Goal: Navigation & Orientation: Find specific page/section

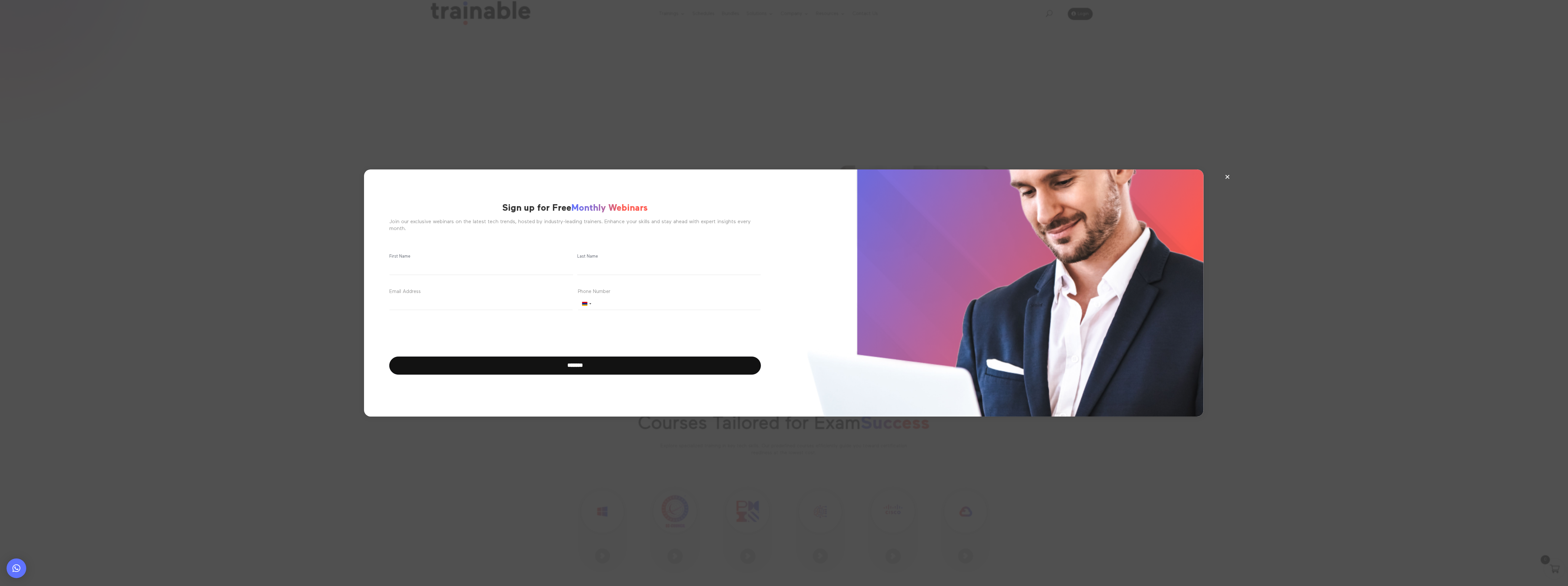
click at [1229, 175] on span "×" at bounding box center [1227, 176] width 5 height 10
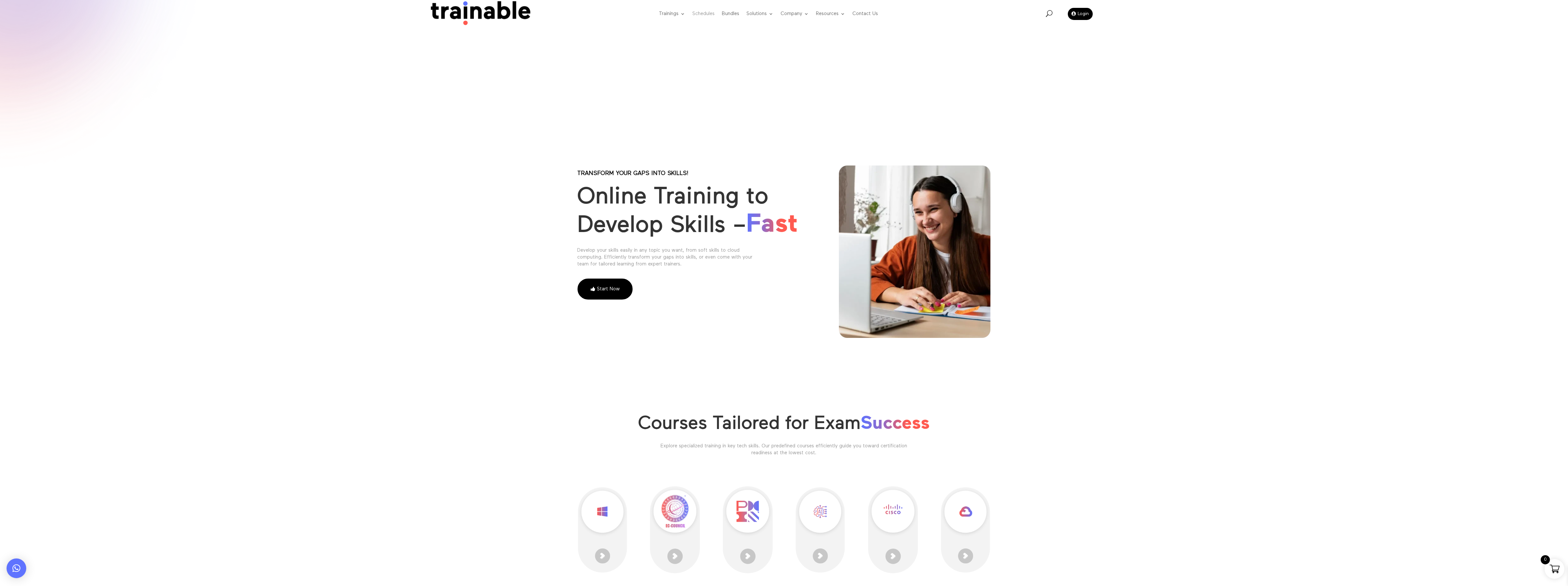
click at [705, 12] on link "Schedules" at bounding box center [703, 14] width 23 height 26
